Goal: Task Accomplishment & Management: Use online tool/utility

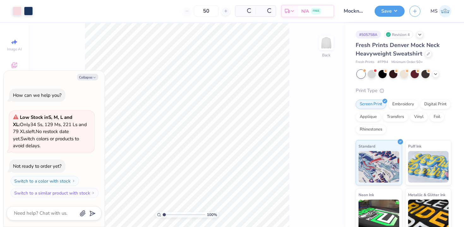
type textarea "x"
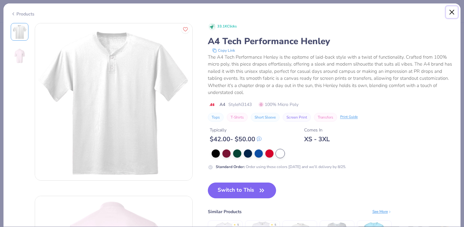
click at [450, 15] on button "Close" at bounding box center [452, 12] width 12 height 12
type textarea "x"
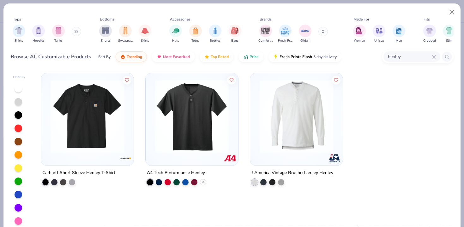
click at [401, 58] on input "henley" at bounding box center [409, 56] width 45 height 7
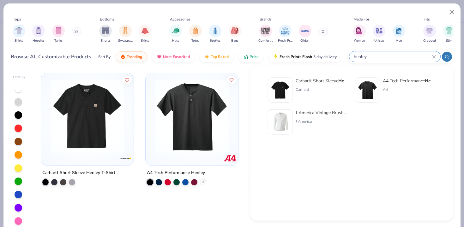
click at [401, 58] on input "henley" at bounding box center [392, 56] width 79 height 7
type input "h"
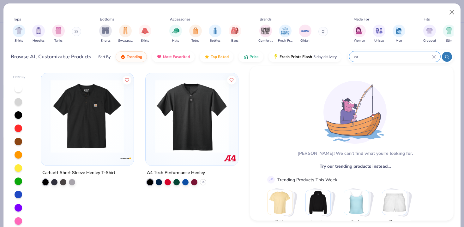
type input "e"
type input "shorta"
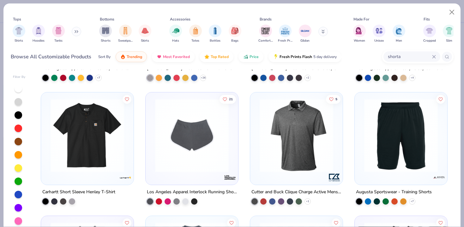
scroll to position [477, 0]
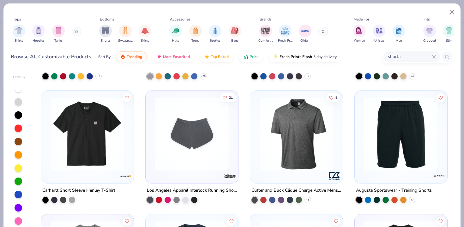
click at [204, 138] on img at bounding box center [192, 134] width 80 height 74
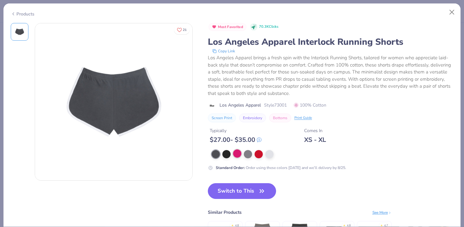
click at [236, 151] on div at bounding box center [237, 154] width 8 height 8
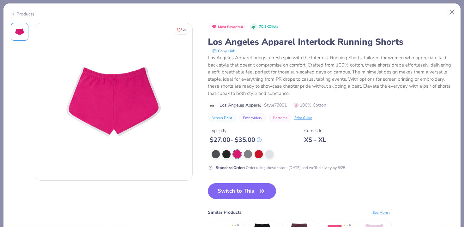
click at [289, 107] on div "Los Angeles Apparel Style 73001 100% Cotton" at bounding box center [331, 105] width 246 height 7
drag, startPoint x: 289, startPoint y: 106, endPoint x: 276, endPoint y: 106, distance: 12.9
click at [276, 106] on div "Los Angeles Apparel Style 73001 100% Cotton" at bounding box center [331, 105] width 246 height 7
copy span "73001"
click at [218, 49] on button "Copy Link" at bounding box center [223, 51] width 27 height 6
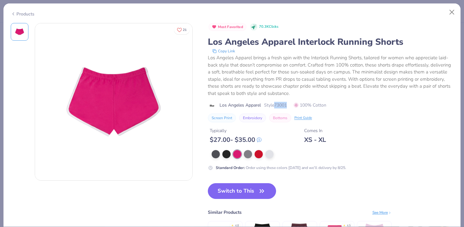
click at [223, 51] on button "Copy Link" at bounding box center [223, 51] width 27 height 6
click at [343, 128] on div "Typically $ 27.00 - $ 35.00 Comes In XS - XL" at bounding box center [331, 132] width 246 height 21
click at [451, 12] on button "Close" at bounding box center [452, 12] width 12 height 12
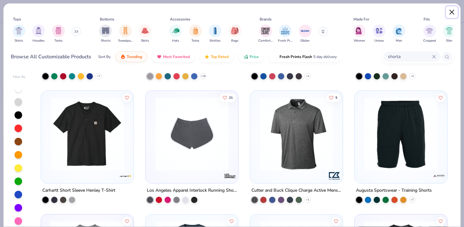
click at [455, 10] on button "Close" at bounding box center [452, 12] width 12 height 12
type textarea "x"
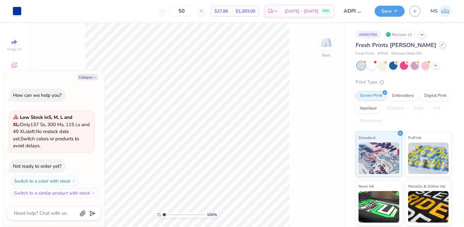
click at [438, 47] on div at bounding box center [441, 44] width 7 height 7
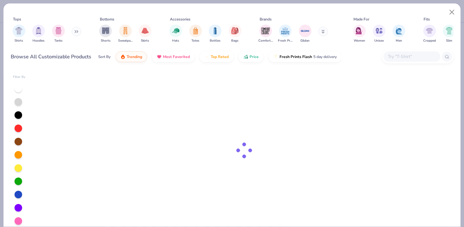
type textarea "x"
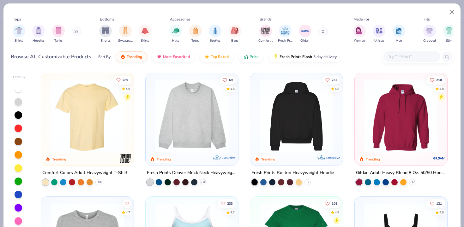
click at [396, 59] on input "text" at bounding box center [411, 56] width 49 height 7
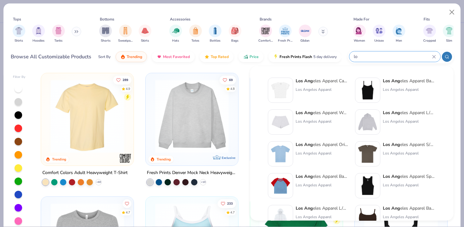
type input "l"
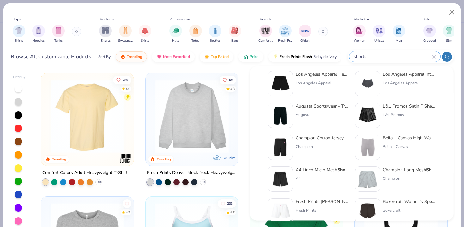
scroll to position [125, 0]
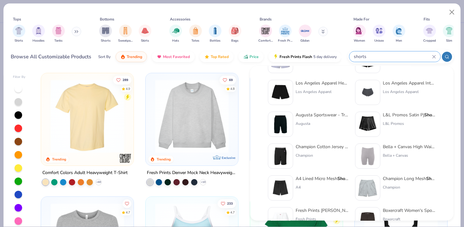
type input "shorts"
click at [395, 89] on div "Los Angeles Apparel Interlock Running Shorts [GEOGRAPHIC_DATA] Apparel" at bounding box center [409, 92] width 53 height 25
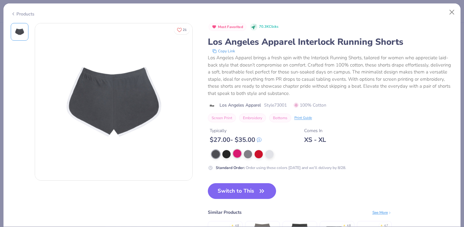
click at [234, 153] on div at bounding box center [237, 154] width 8 height 8
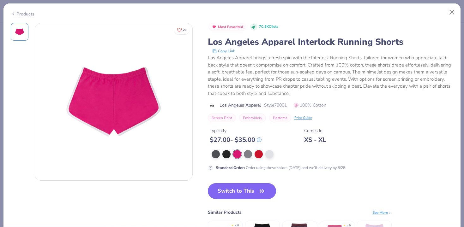
click at [253, 192] on button "Switch to This" at bounding box center [242, 191] width 68 height 16
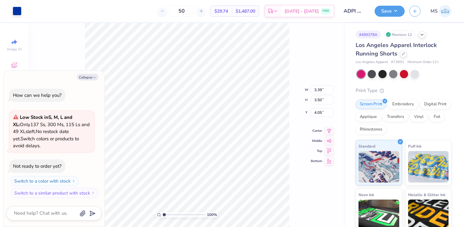
type textarea "x"
type input "2.75"
type textarea "x"
type input "1.59"
type input "1.64"
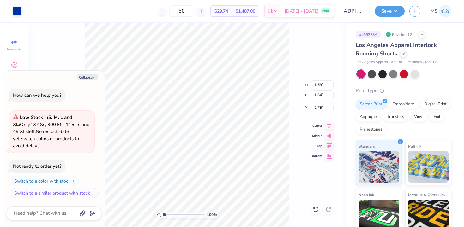
type textarea "x"
type input "3.53"
click at [18, 8] on div at bounding box center [17, 10] width 9 height 9
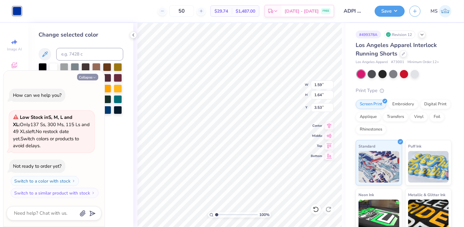
click at [81, 77] on button "Collapse" at bounding box center [87, 77] width 21 height 7
type textarea "x"
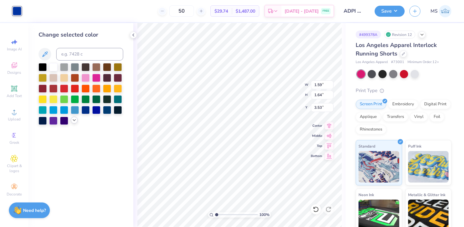
click at [74, 122] on icon at bounding box center [74, 120] width 5 height 5
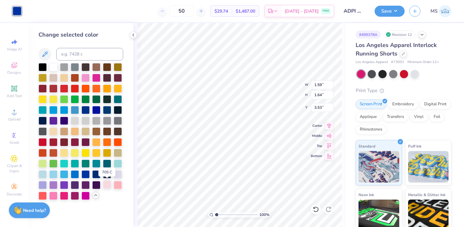
click at [109, 186] on div at bounding box center [107, 185] width 8 height 8
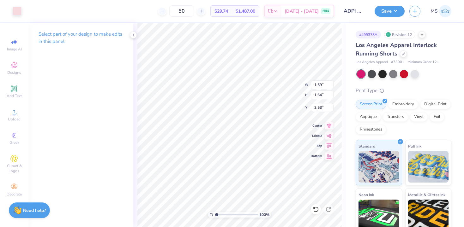
type input "3.68"
click at [384, 8] on button "Save" at bounding box center [389, 10] width 30 height 11
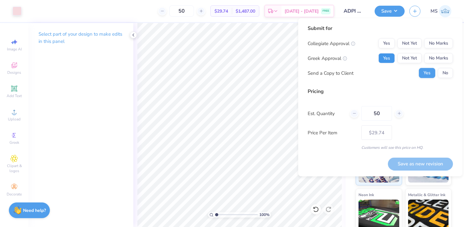
click at [390, 55] on button "Yes" at bounding box center [386, 58] width 16 height 10
click at [428, 46] on button "No Marks" at bounding box center [438, 44] width 29 height 10
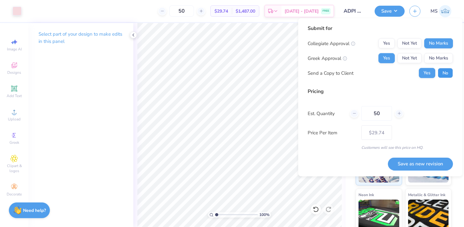
click at [446, 74] on button "No" at bounding box center [444, 73] width 15 height 10
click at [413, 163] on button "Save as new revision" at bounding box center [420, 164] width 65 height 13
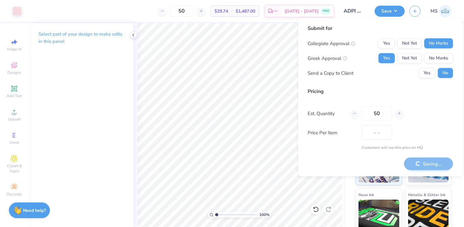
type input "$29.74"
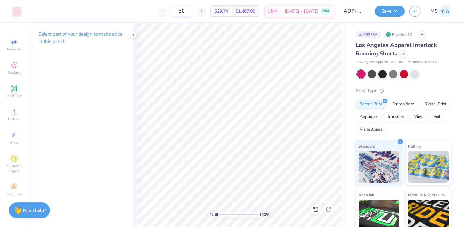
click at [194, 12] on input "50" at bounding box center [181, 10] width 25 height 11
type input "5"
click at [197, 11] on input "24" at bounding box center [185, 10] width 25 height 11
type input "2"
type input "3"
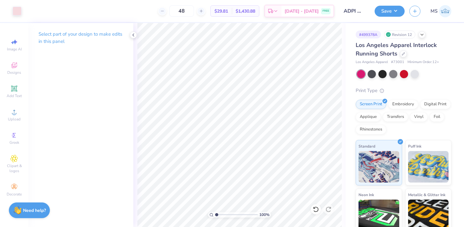
type input "48"
